Goal: Task Accomplishment & Management: Manage account settings

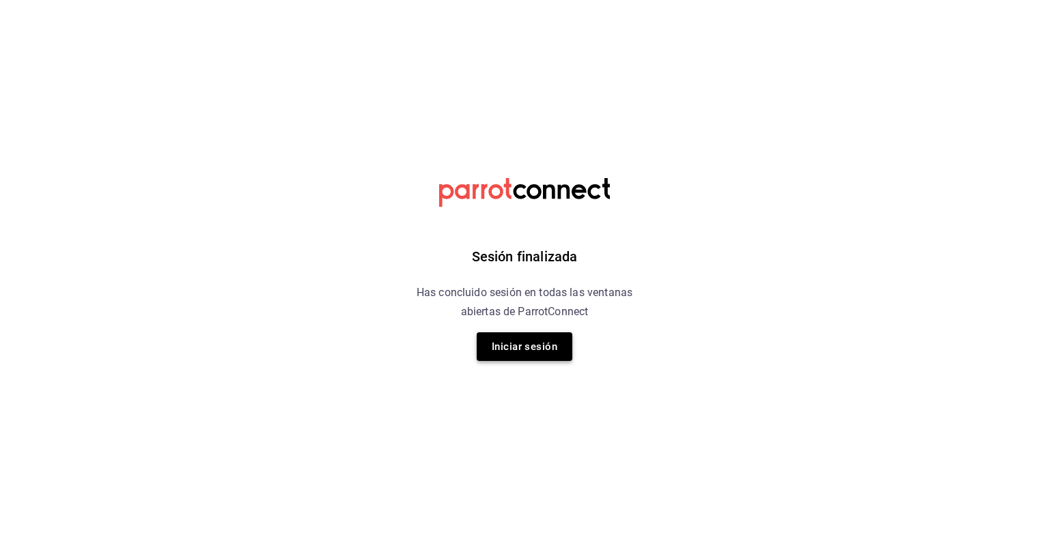
click at [520, 347] on button "Iniciar sesión" at bounding box center [524, 346] width 96 height 29
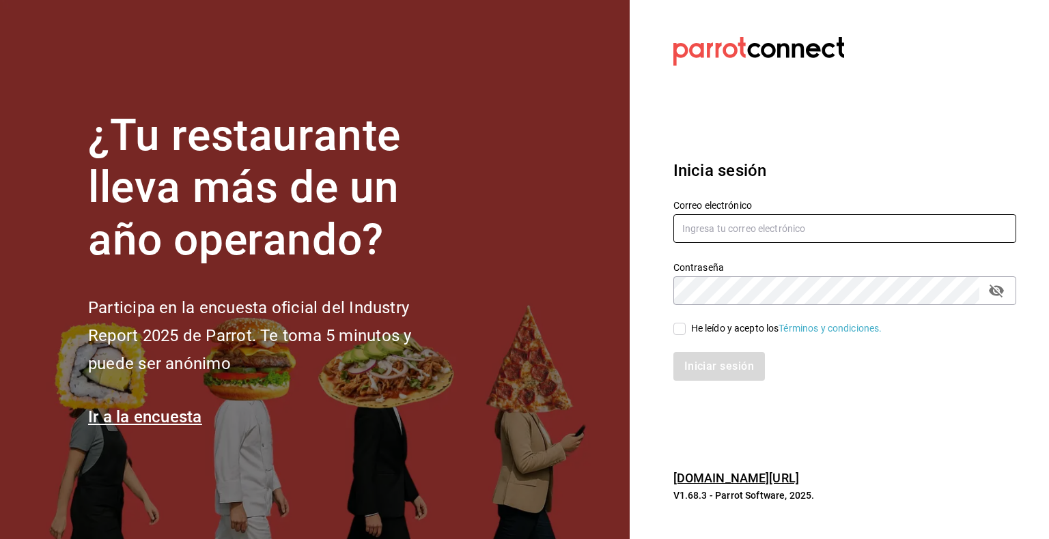
click at [743, 214] on input "text" at bounding box center [844, 228] width 343 height 29
type input "multiuser@pickup.com"
click at [735, 328] on div "He leído y acepto los Términos y condiciones." at bounding box center [786, 329] width 191 height 14
click at [685, 328] on input "He leído y acepto los Términos y condiciones." at bounding box center [679, 329] width 12 height 12
checkbox input "true"
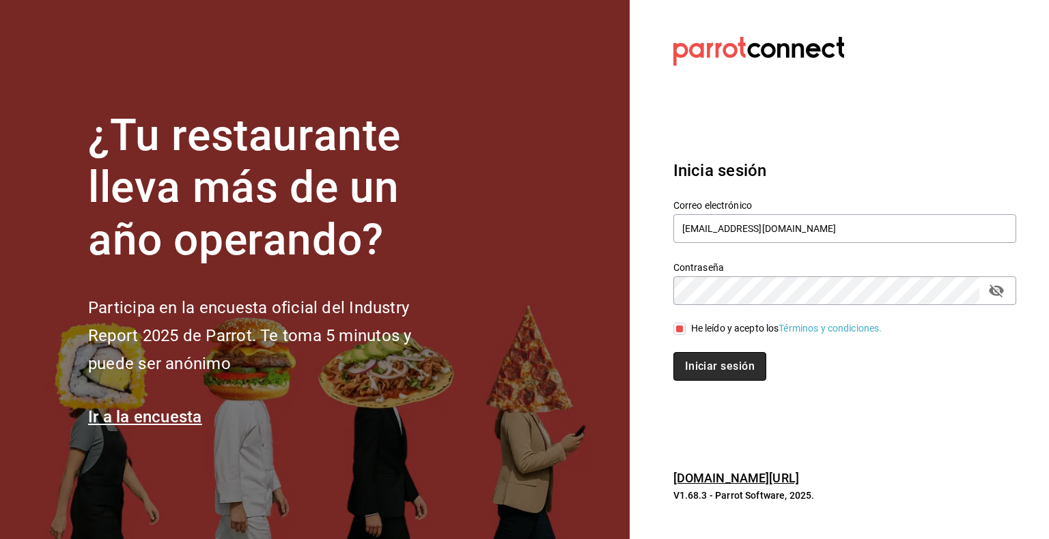
click at [722, 370] on button "Iniciar sesión" at bounding box center [719, 366] width 93 height 29
